Goal: Transaction & Acquisition: Purchase product/service

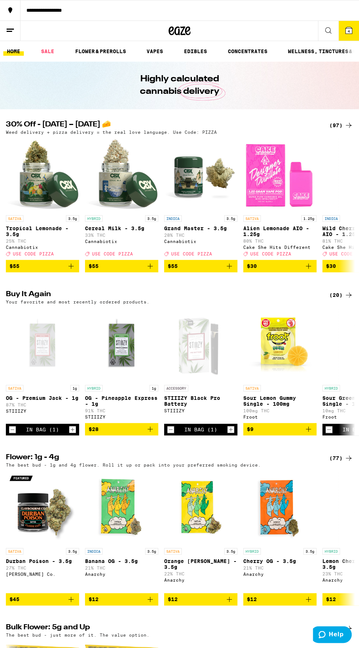
click at [338, 36] on button at bounding box center [328, 31] width 21 height 20
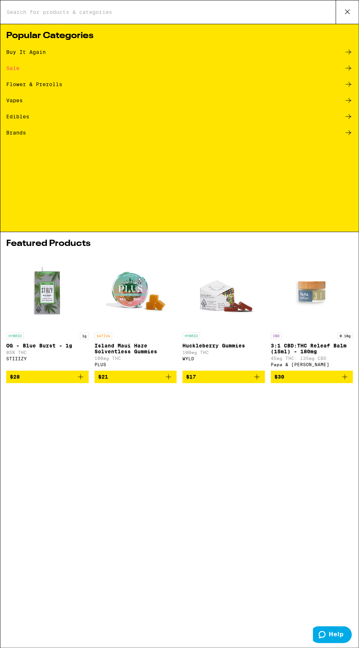
click at [339, 15] on button at bounding box center [347, 11] width 23 height 23
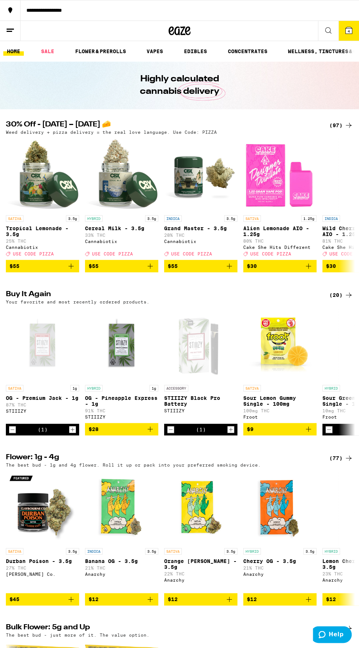
click at [309, 432] on icon "Add to bag" at bounding box center [308, 428] width 5 height 5
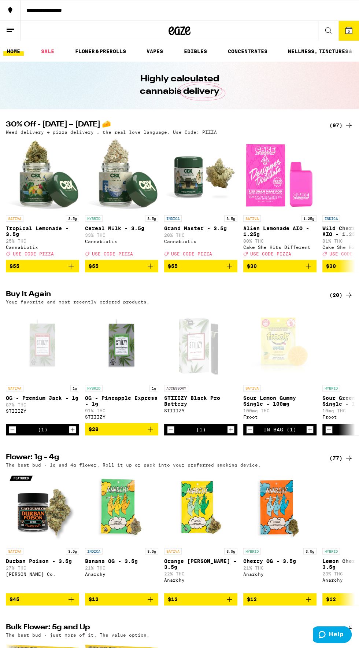
click at [339, 37] on button "5" at bounding box center [349, 31] width 21 height 20
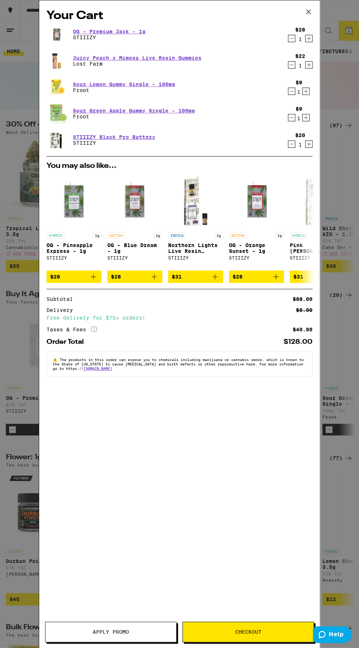
click at [304, 11] on icon at bounding box center [308, 11] width 11 height 11
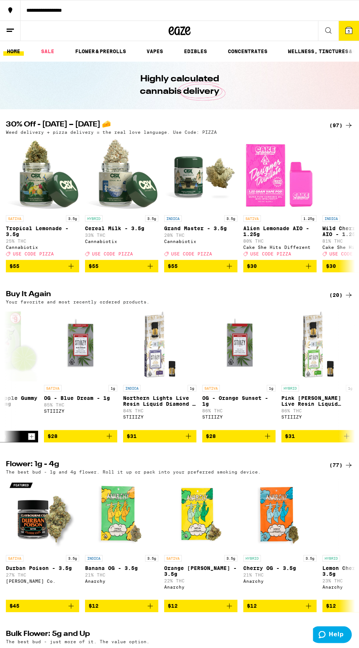
scroll to position [0, 358]
click at [186, 440] on icon "Add to bag" at bounding box center [188, 436] width 9 height 9
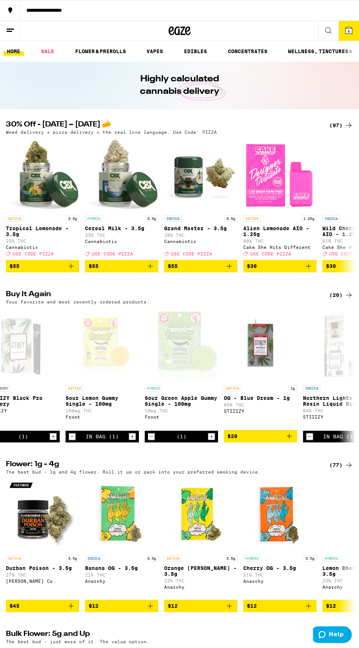
scroll to position [0, 0]
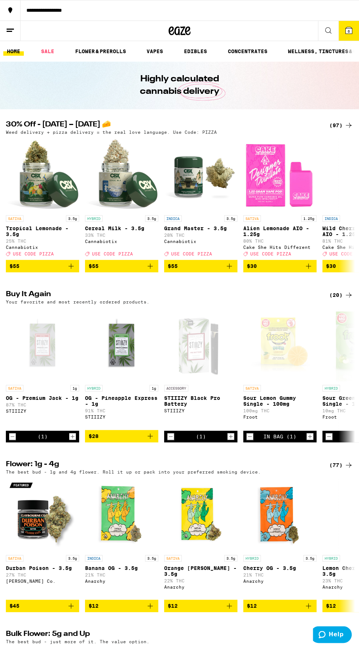
click at [150, 439] on icon "Add to bag" at bounding box center [150, 435] width 5 height 5
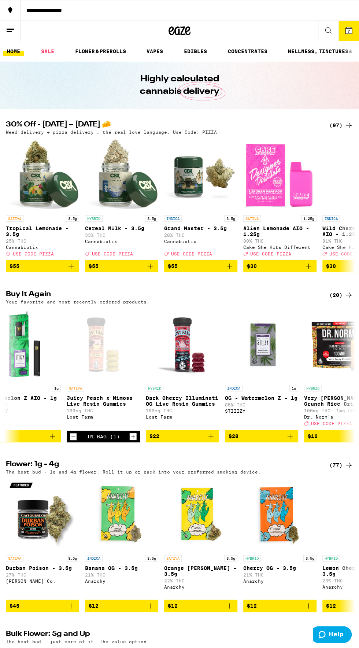
scroll to position [0, 822]
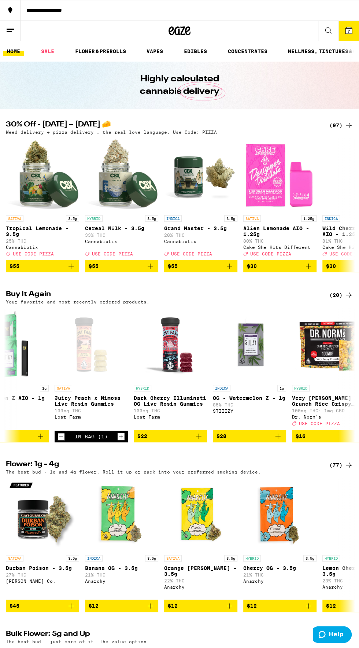
click at [341, 41] on button "7" at bounding box center [349, 31] width 21 height 20
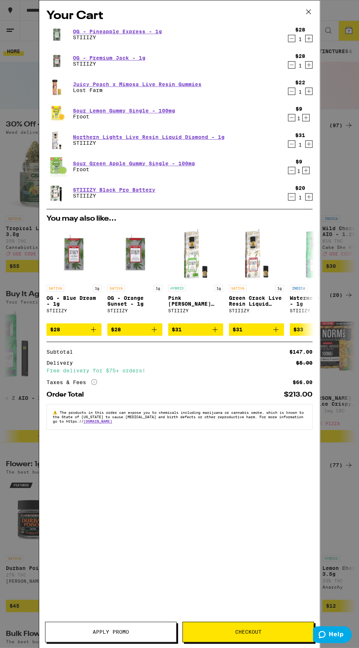
click at [311, 198] on icon "Increment" at bounding box center [309, 196] width 7 height 9
click at [290, 38] on icon "Decrement" at bounding box center [292, 38] width 4 height 0
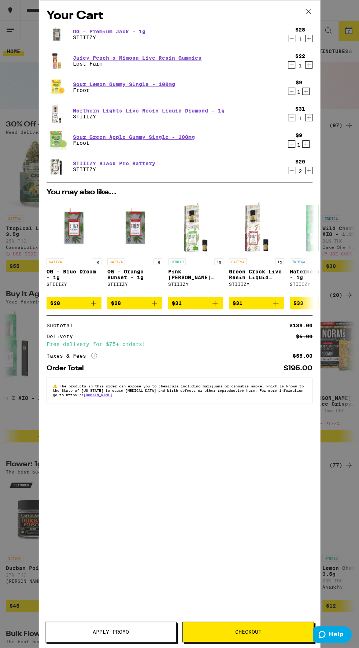
click at [292, 91] on icon "Decrement" at bounding box center [292, 91] width 4 height 0
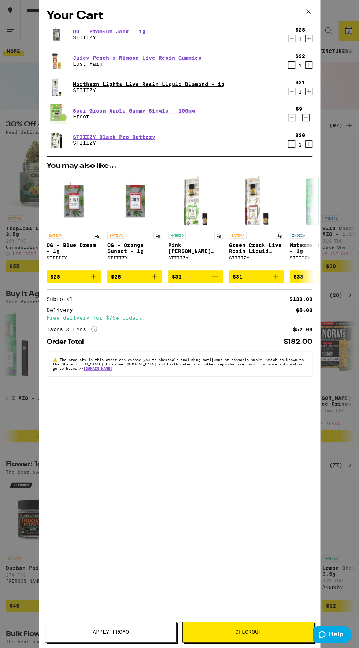
click at [132, 85] on link "Northern Lights Live Resin Liquid Diamond - 1g" at bounding box center [149, 84] width 152 height 6
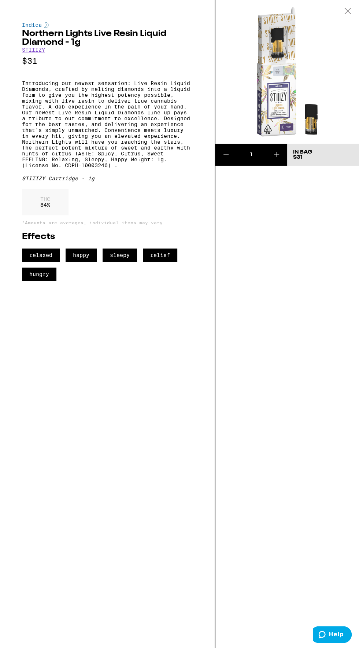
click at [336, 23] on div at bounding box center [347, 11] width 23 height 23
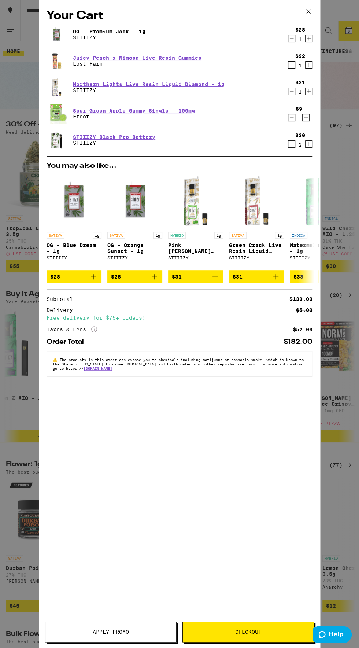
click at [104, 32] on link "OG - Premium Jack - 1g" at bounding box center [109, 32] width 73 height 6
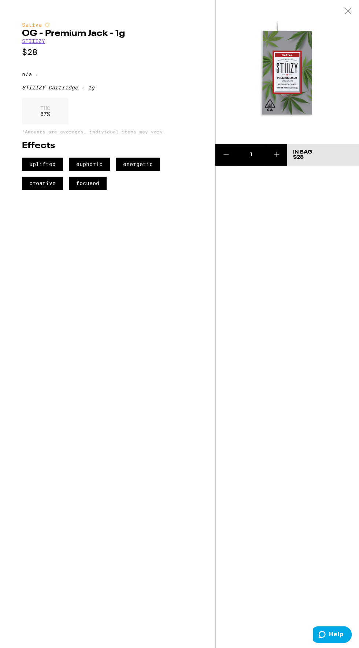
click at [339, 22] on div at bounding box center [347, 11] width 23 height 23
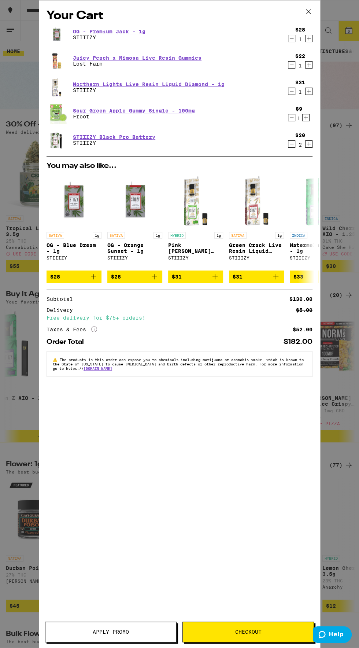
click at [220, 632] on span "Checkout" at bounding box center [248, 631] width 131 height 5
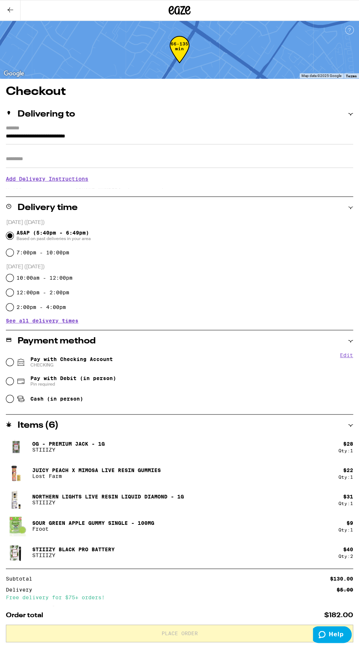
click at [23, 160] on input "Apt/Suite" at bounding box center [179, 159] width 347 height 18
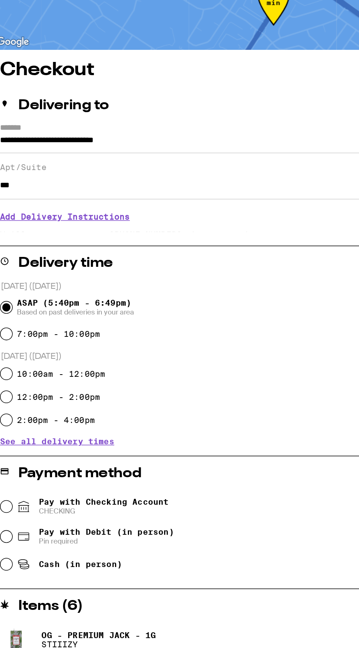
type input "***"
click at [35, 186] on h3 "Add Delivery Instructions" at bounding box center [179, 184] width 347 height 17
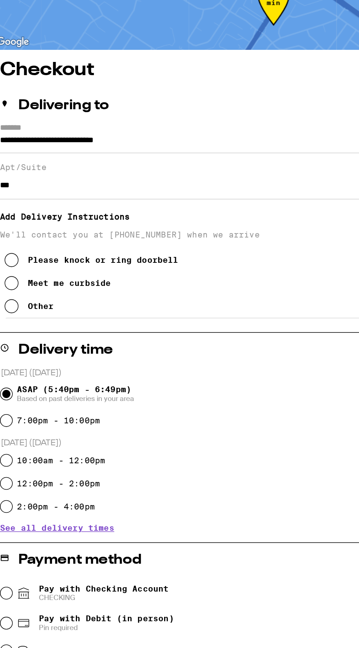
click at [14, 245] on icon at bounding box center [13, 241] width 9 height 9
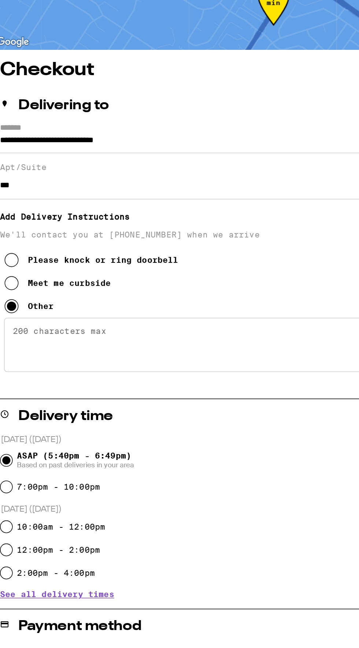
click at [42, 273] on textarea "Enter any other delivery instructions you want driver to know" at bounding box center [179, 266] width 342 height 34
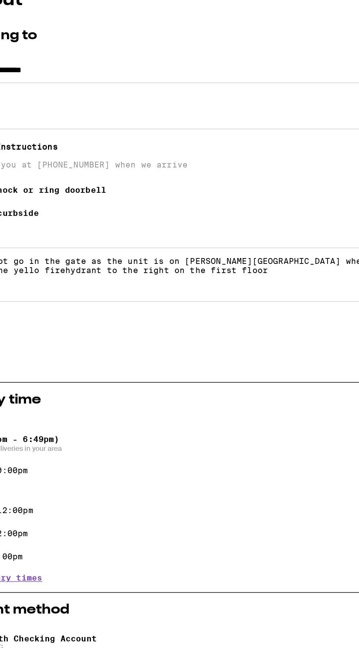
click at [259, 283] on textarea "Please do not go in the gate as the unit is on Stevenson Blvd street where the …" at bounding box center [179, 266] width 342 height 34
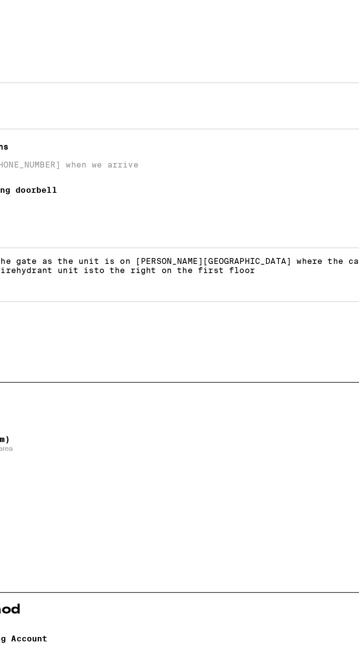
click at [130, 266] on textarea "Please do not go in the gate as the unit is on Stevenson Blvd street where the …" at bounding box center [179, 266] width 342 height 34
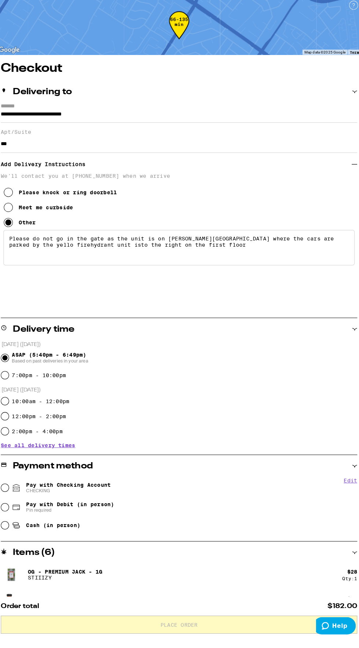
click at [167, 283] on textarea "Please do not go in the gate as the unit is on Stevenson Blvd street where the …" at bounding box center [179, 266] width 342 height 34
click at [206, 283] on textarea "Please do not go in the gate as the unit is on Stevenson Blvd street where the …" at bounding box center [179, 266] width 342 height 34
click at [267, 283] on textarea "Please do not go in the gate as the unit is on Stevenson Blvd street where the …" at bounding box center [179, 266] width 342 height 34
click at [321, 283] on textarea "Please do not go in the gate as the unit is on Stevenson Blvd street where the …" at bounding box center [179, 266] width 342 height 34
click at [170, 283] on textarea "Please do not go in the gate as the unit is on Stevenson Blvd street where the …" at bounding box center [179, 266] width 342 height 34
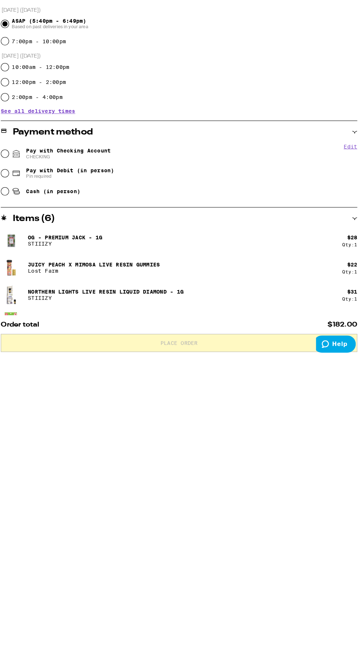
scroll to position [52, 0]
type textarea "Please do not go in the gate as the unit is on Stevenson Blvd street where the …"
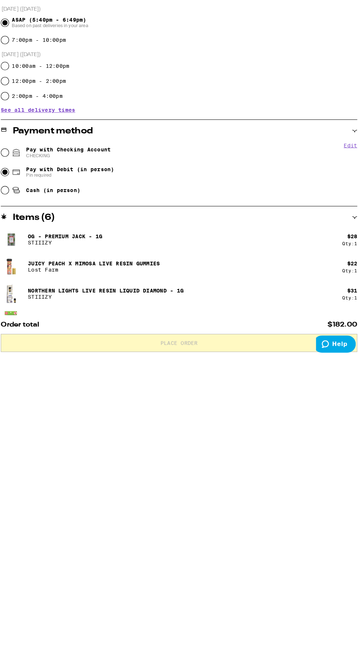
click at [10, 467] on input "Pay with Debit (in person) Pin required" at bounding box center [9, 466] width 7 height 7
radio input "true"
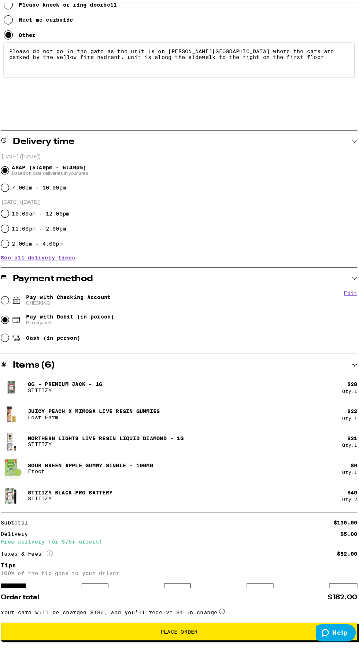
scroll to position [204, 0]
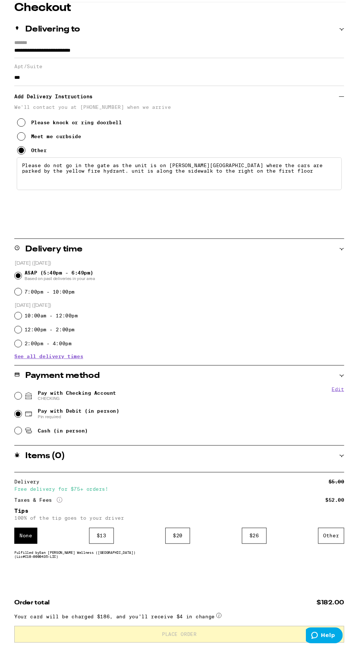
scroll to position [67, 0]
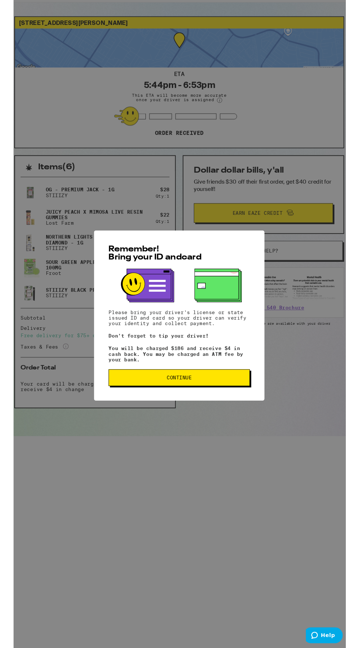
click at [156, 418] on span "Continue" at bounding box center [179, 415] width 136 height 5
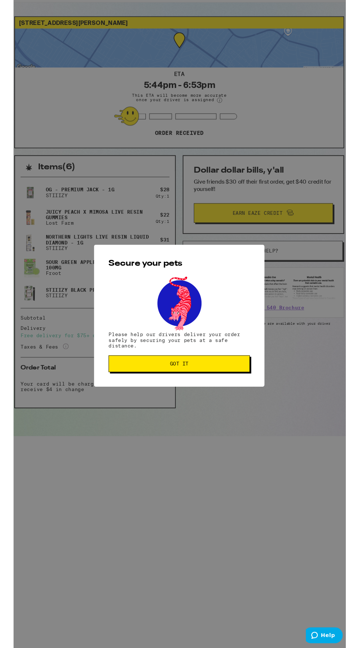
click at [141, 402] on span "Got it" at bounding box center [179, 400] width 136 height 5
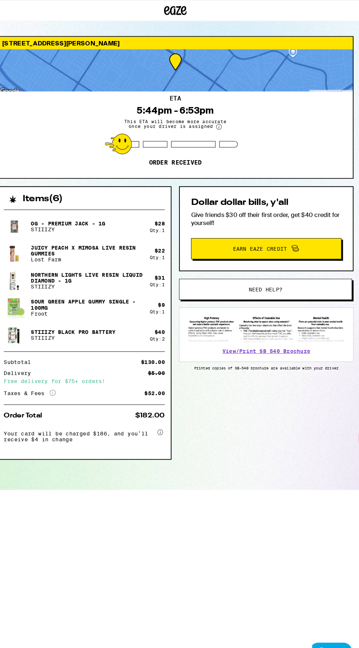
click at [328, 234] on button "Earn Eaze Credit" at bounding box center [268, 242] width 147 height 21
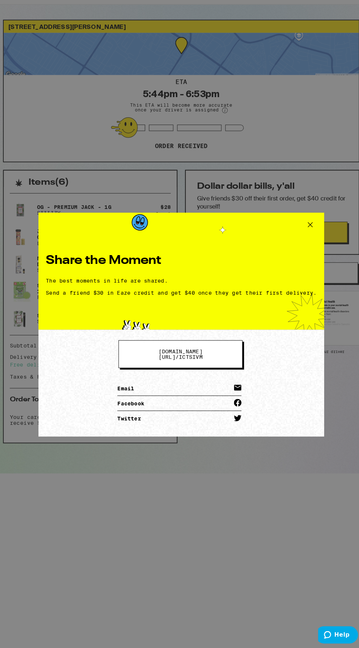
click at [303, 235] on icon at bounding box center [305, 234] width 11 height 11
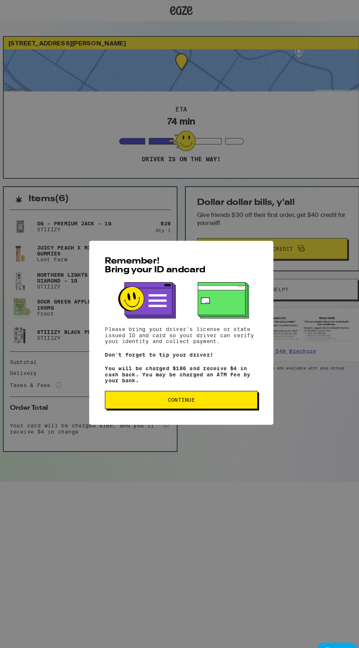
click at [210, 392] on span "Continue" at bounding box center [179, 389] width 136 height 5
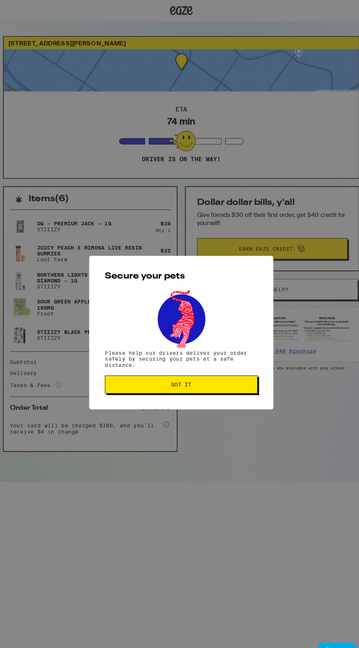
click at [218, 376] on span "Got it" at bounding box center [179, 374] width 136 height 5
